Goal: Transaction & Acquisition: Download file/media

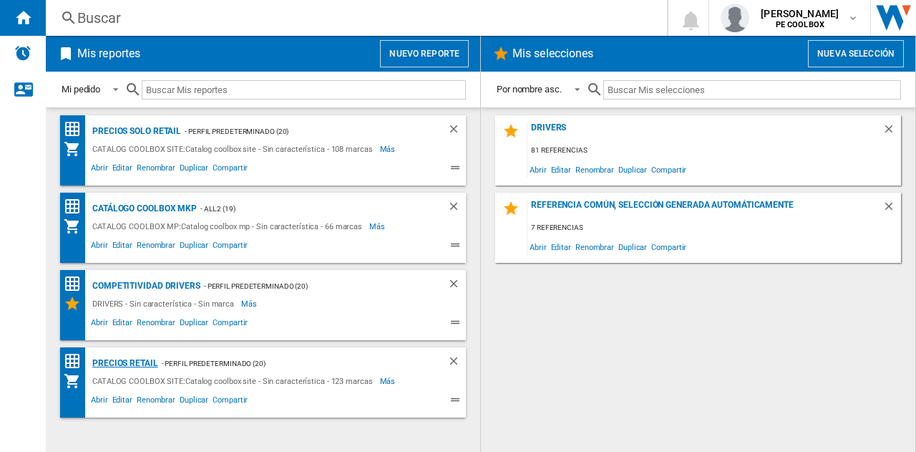
click at [139, 361] on div "PRECIOS RETAIL" at bounding box center [123, 363] width 69 height 18
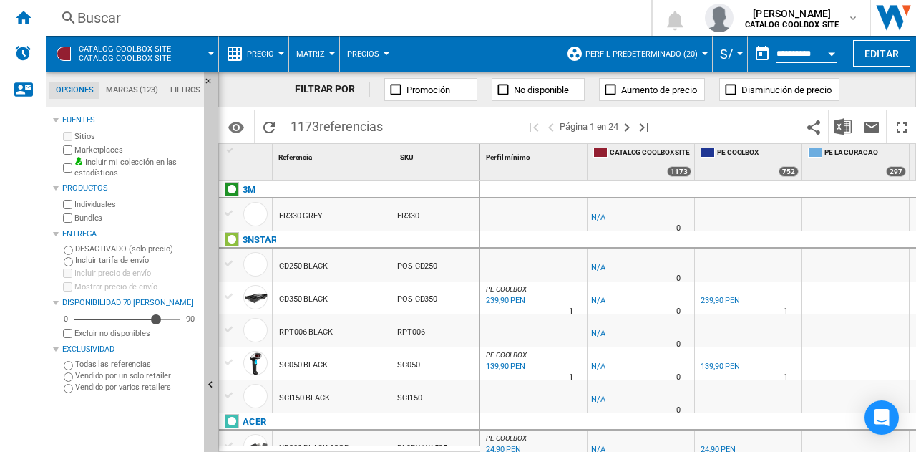
click at [64, 52] on div at bounding box center [64, 54] width 14 height 14
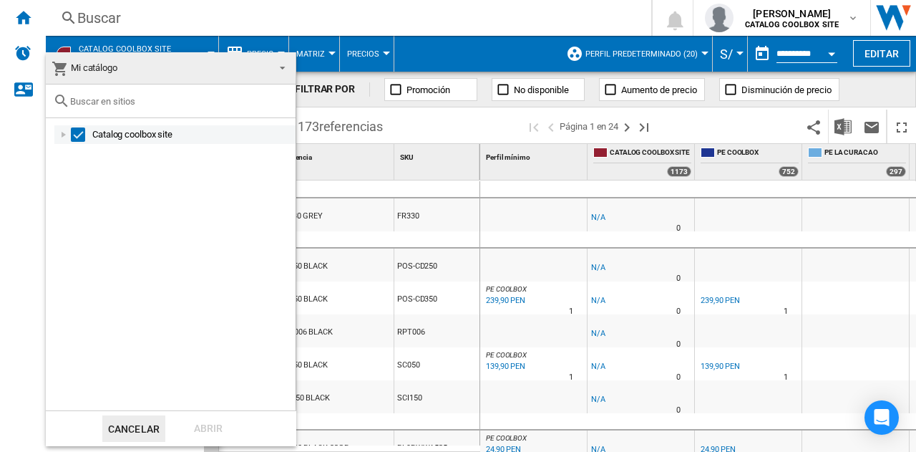
click at [66, 137] on div at bounding box center [64, 134] width 14 height 14
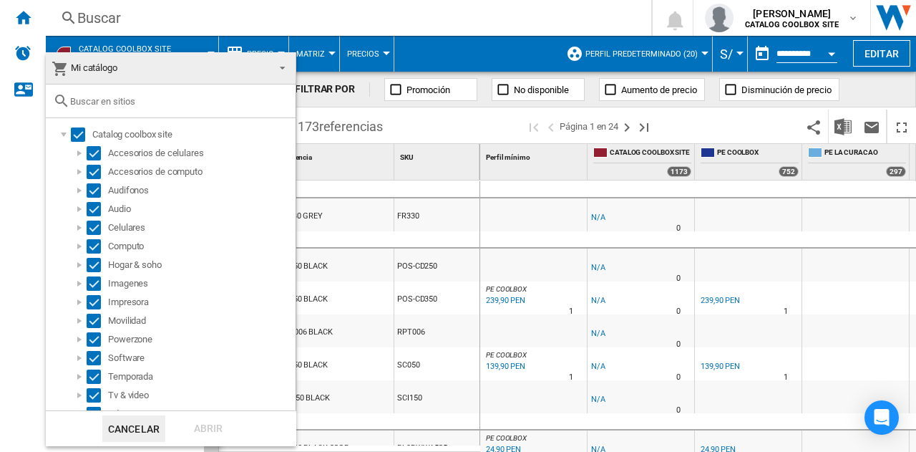
scroll to position [31, 0]
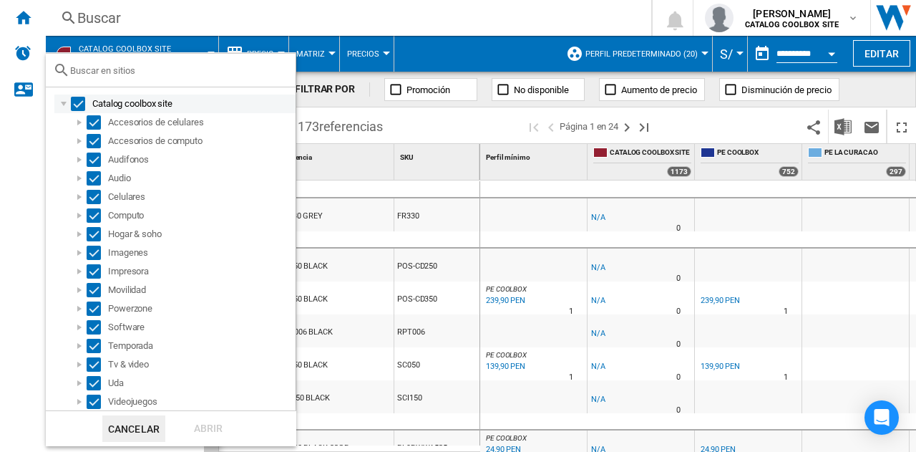
click at [77, 99] on div "Select" at bounding box center [78, 104] width 14 height 14
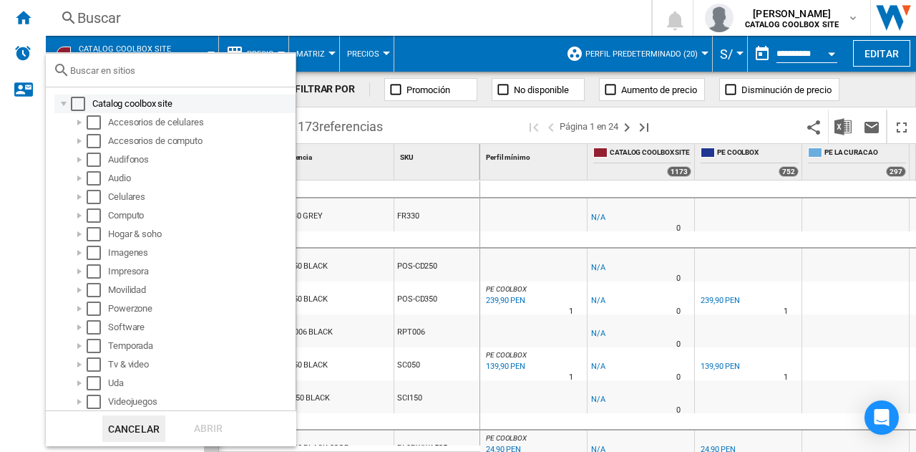
click at [76, 101] on div "Select" at bounding box center [78, 104] width 14 height 14
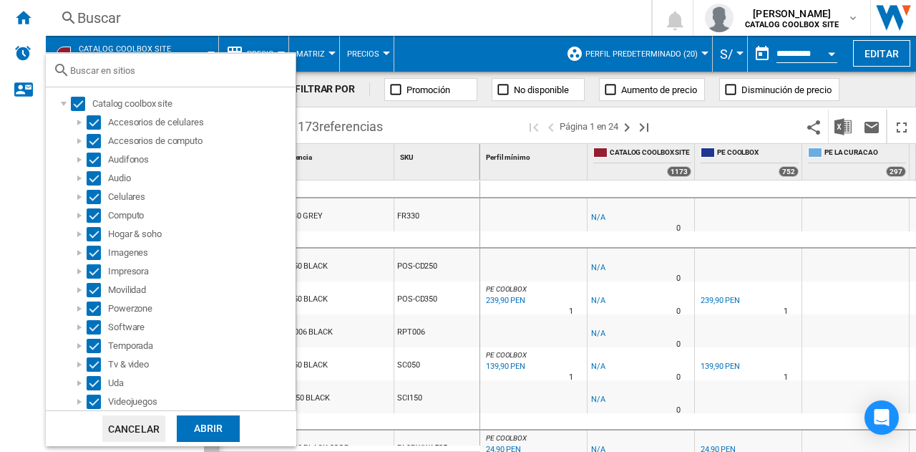
click at [210, 425] on div "Abrir" at bounding box center [208, 428] width 63 height 26
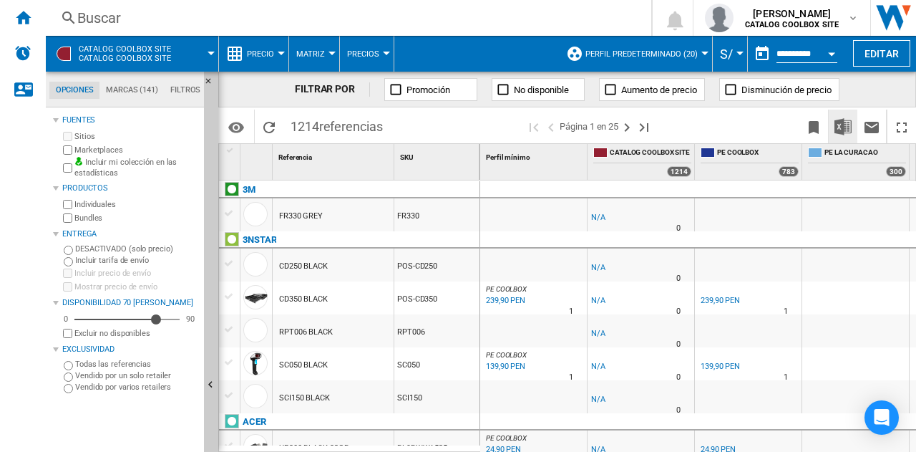
click at [848, 122] on img "Descargar en Excel" at bounding box center [843, 126] width 17 height 17
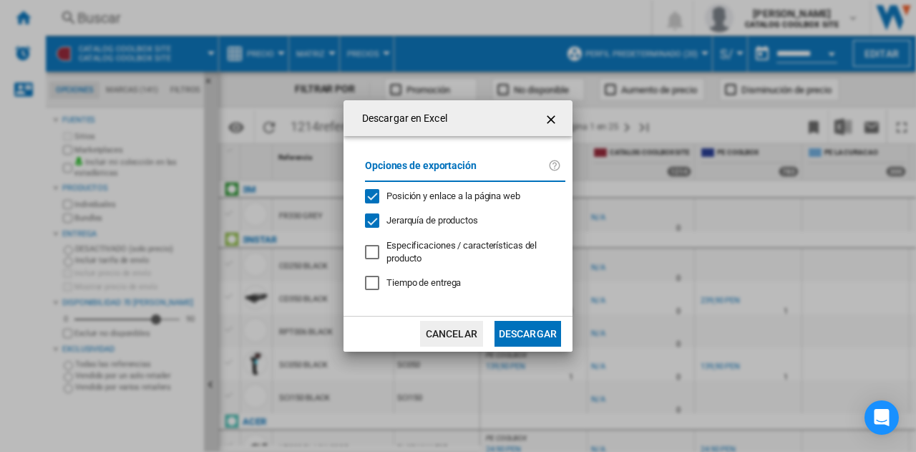
click at [525, 331] on button "Descargar" at bounding box center [528, 334] width 67 height 26
